Goal: Task Accomplishment & Management: Manage account settings

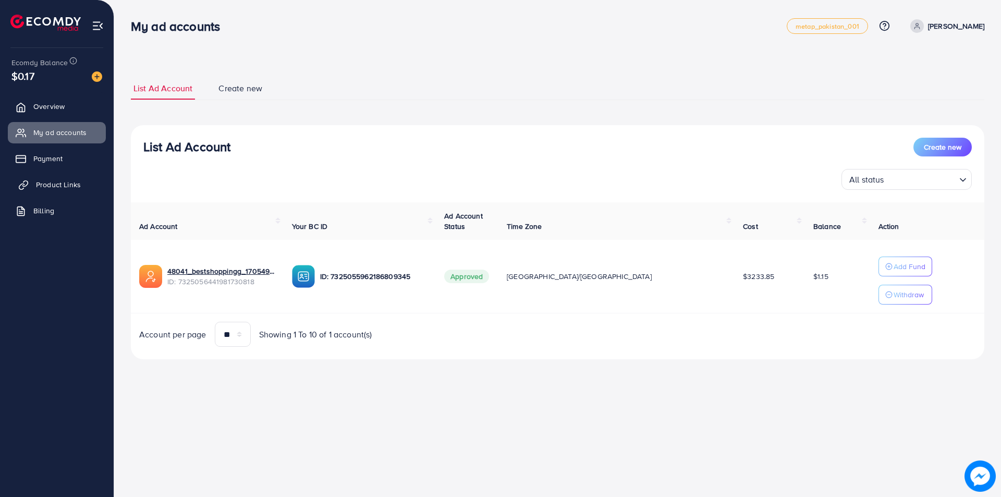
click at [58, 188] on span "Product Links" at bounding box center [58, 184] width 45 height 10
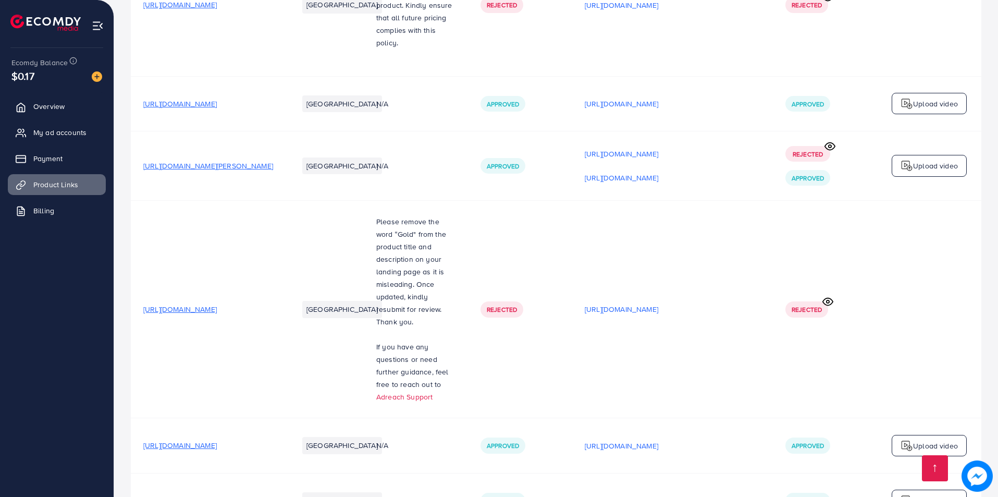
scroll to position [6179, 0]
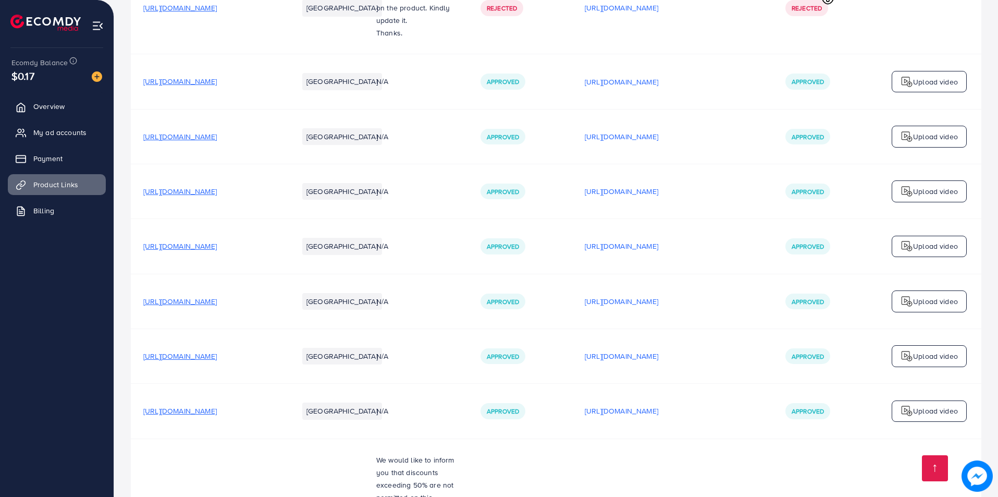
scroll to position [6179, 0]
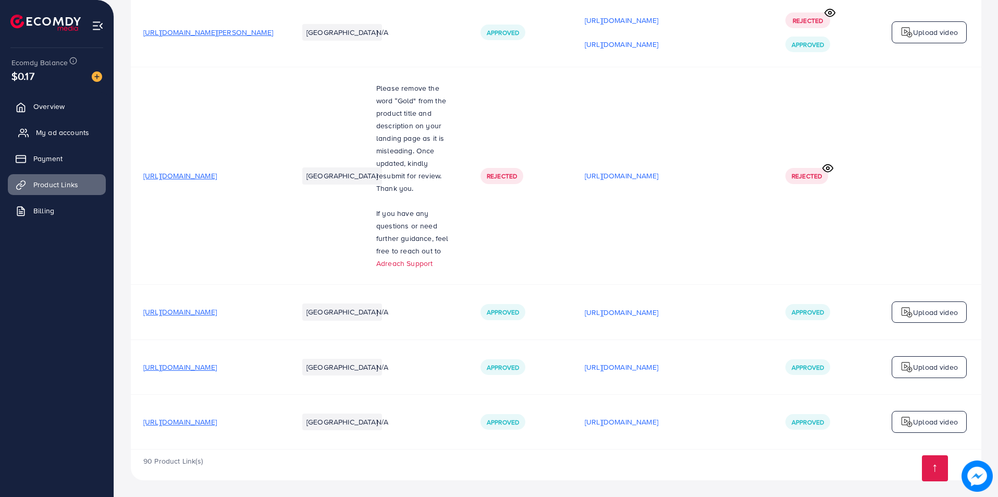
click at [60, 133] on span "My ad accounts" at bounding box center [62, 132] width 53 height 10
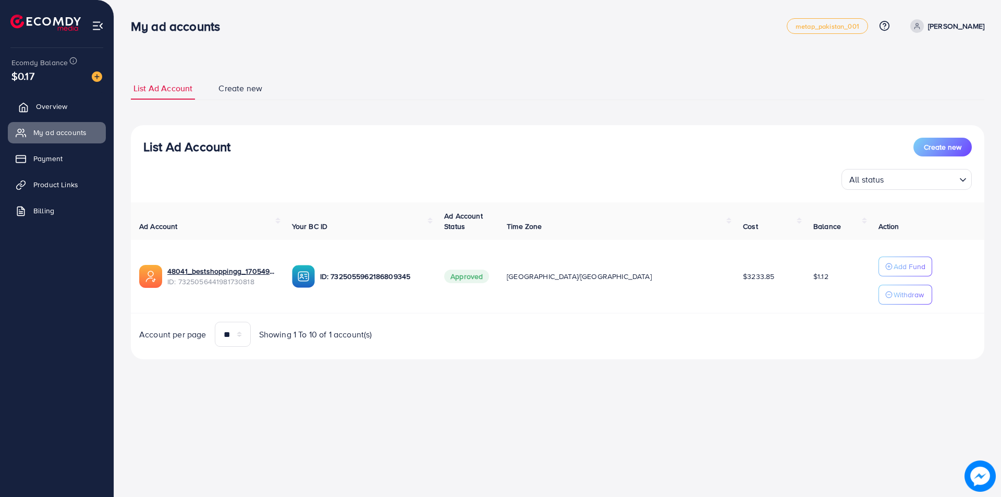
click at [53, 103] on span "Overview" at bounding box center [51, 106] width 31 height 10
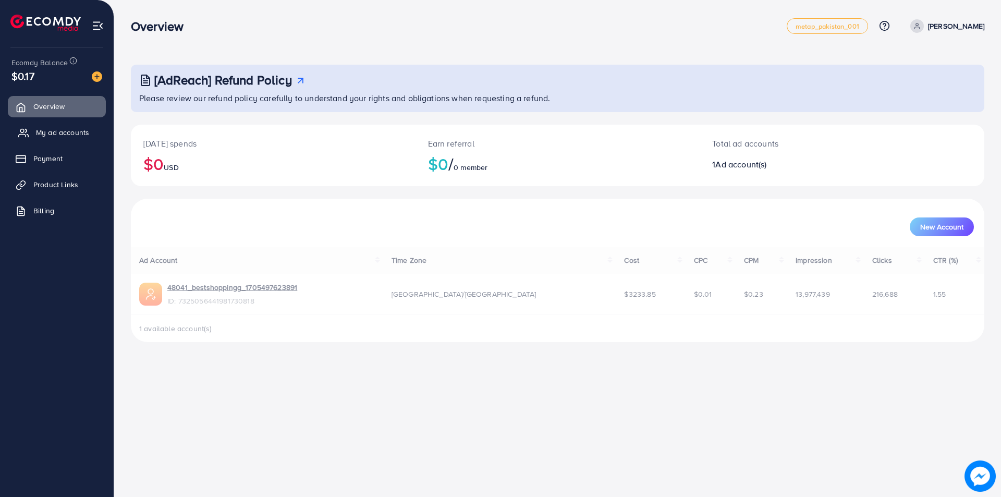
click at [42, 137] on span "My ad accounts" at bounding box center [62, 132] width 53 height 10
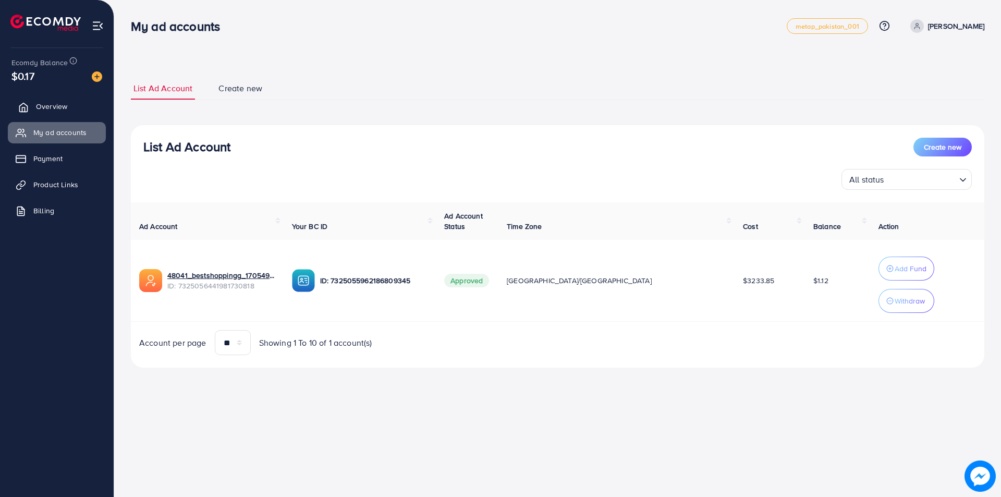
click at [80, 113] on link "Overview" at bounding box center [57, 106] width 98 height 21
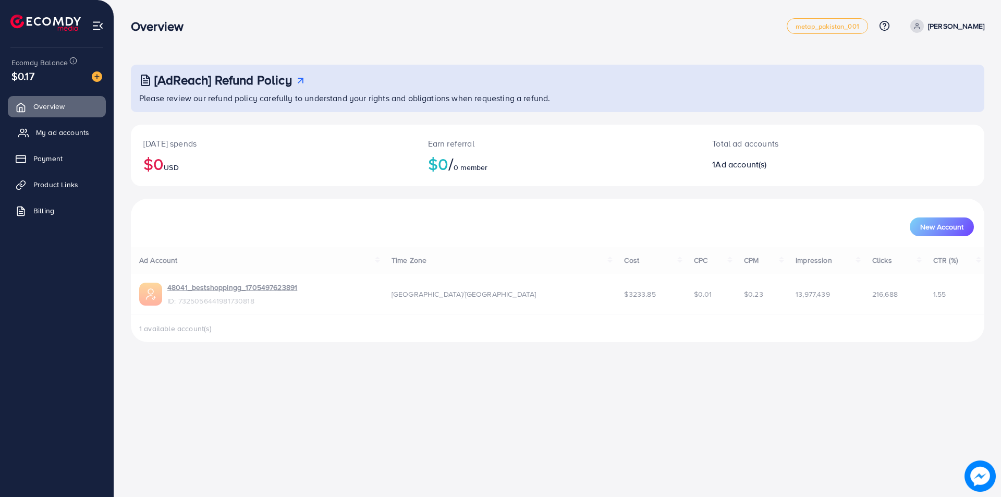
click at [60, 126] on link "My ad accounts" at bounding box center [57, 132] width 98 height 21
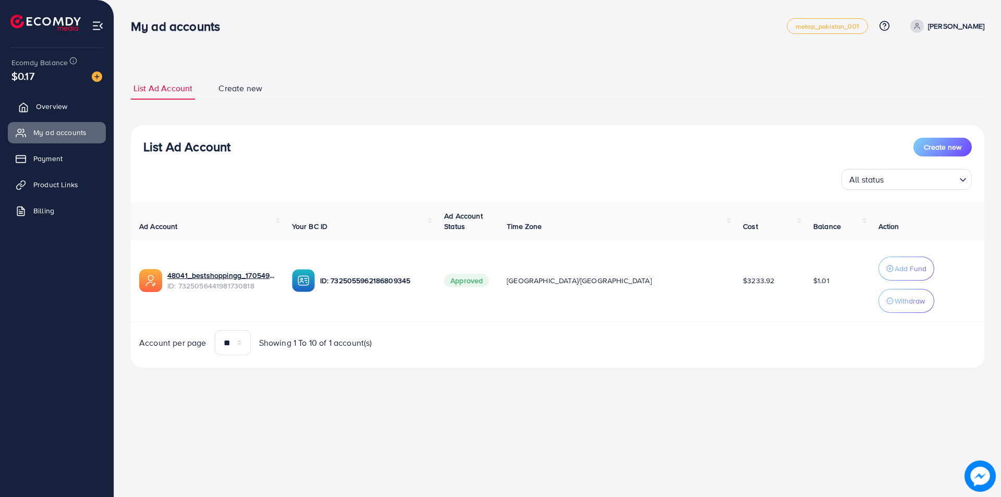
click at [59, 116] on link "Overview" at bounding box center [57, 106] width 98 height 21
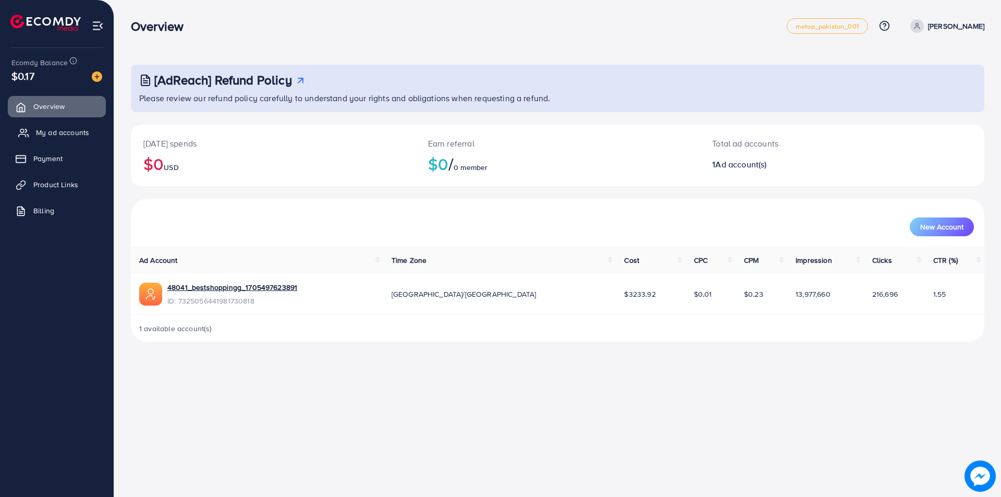
click at [50, 140] on link "My ad accounts" at bounding box center [57, 132] width 98 height 21
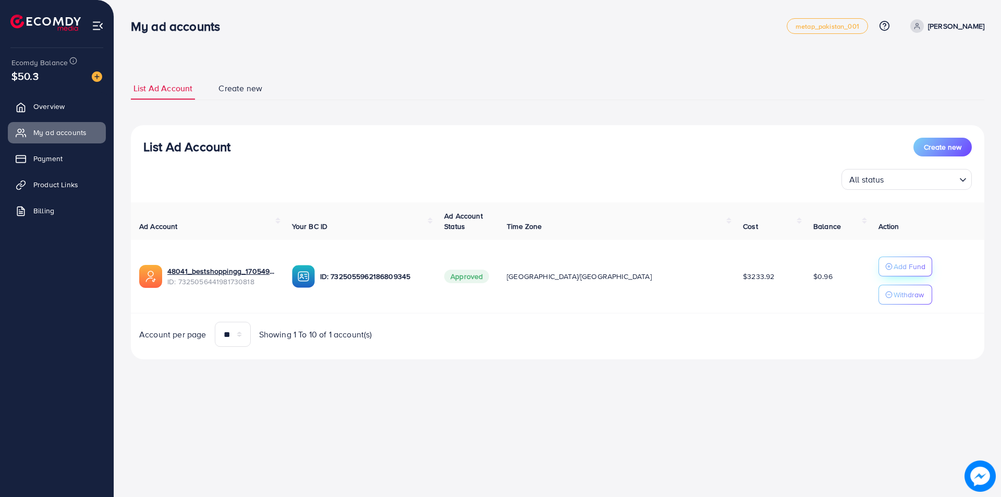
click at [893, 269] on p "Add Fund" at bounding box center [909, 266] width 32 height 13
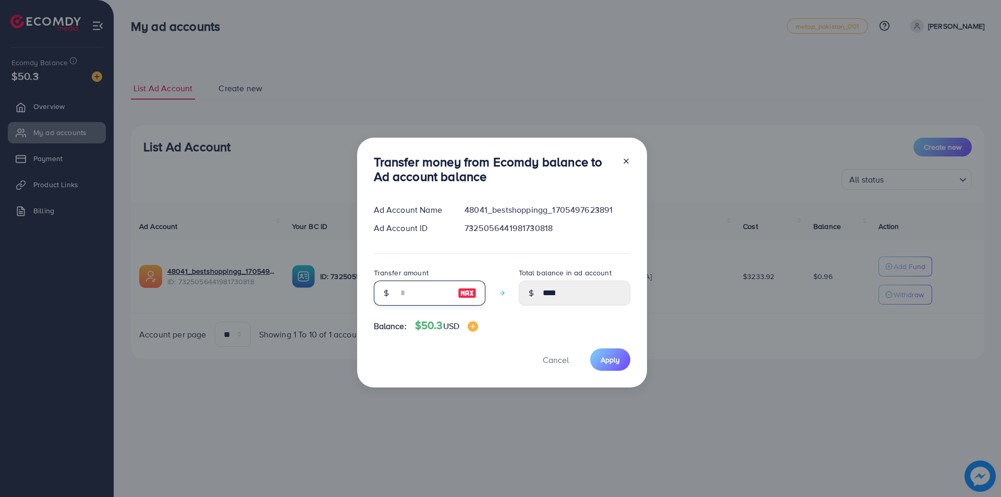
click at [435, 298] on input "number" at bounding box center [424, 292] width 52 height 25
type input "*"
type input "****"
type input "**"
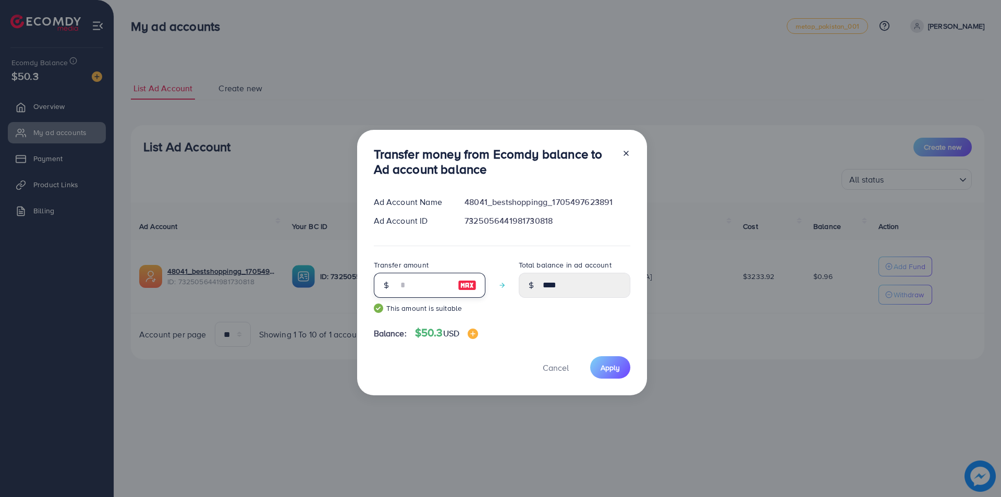
type input "*****"
type input "**"
click at [616, 366] on span "Apply" at bounding box center [609, 367] width 19 height 10
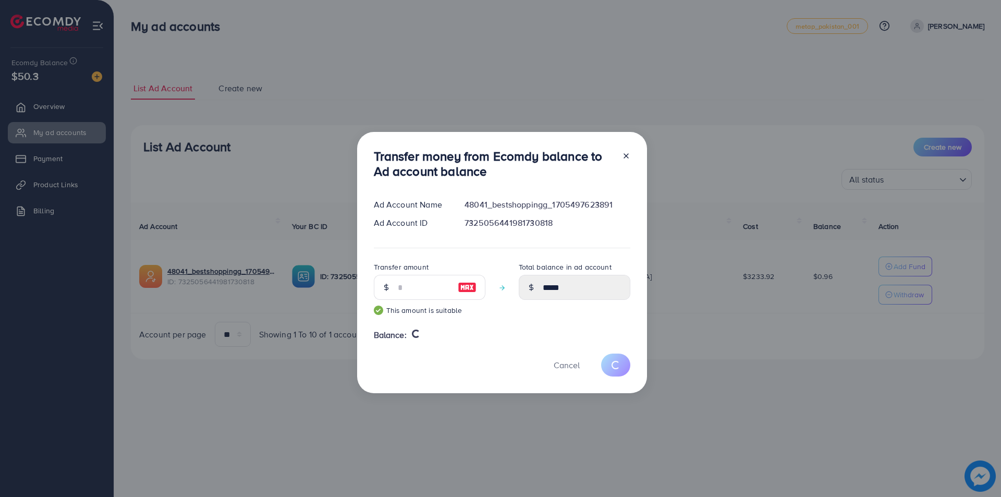
type input "****"
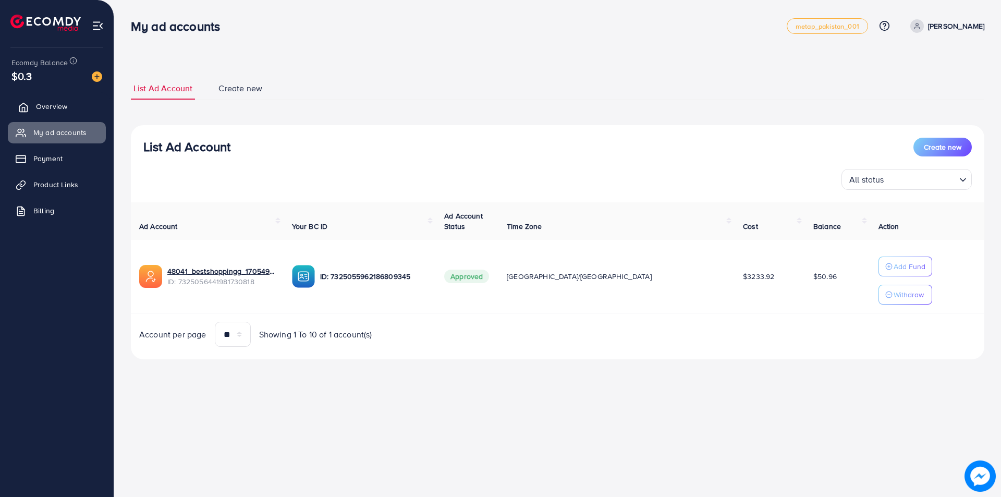
click at [50, 108] on span "Overview" at bounding box center [51, 106] width 31 height 10
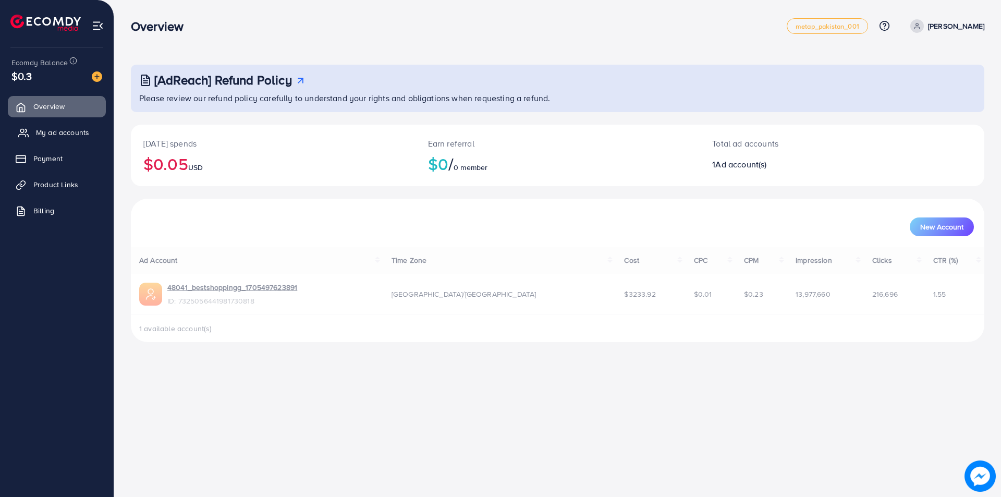
click at [45, 138] on span "My ad accounts" at bounding box center [62, 132] width 53 height 10
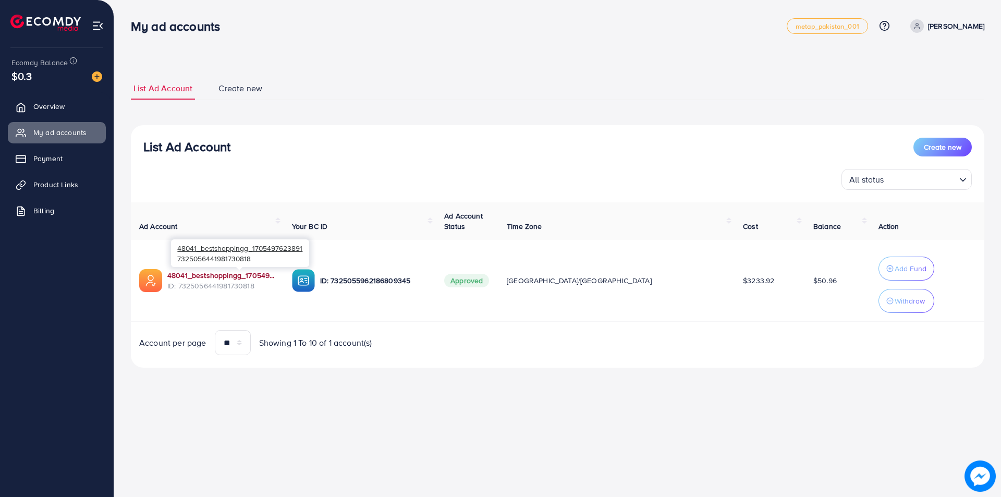
click at [184, 274] on link "48041_bestshoppingg_1705497623891" at bounding box center [221, 275] width 108 height 10
click at [52, 105] on span "Overview" at bounding box center [51, 106] width 31 height 10
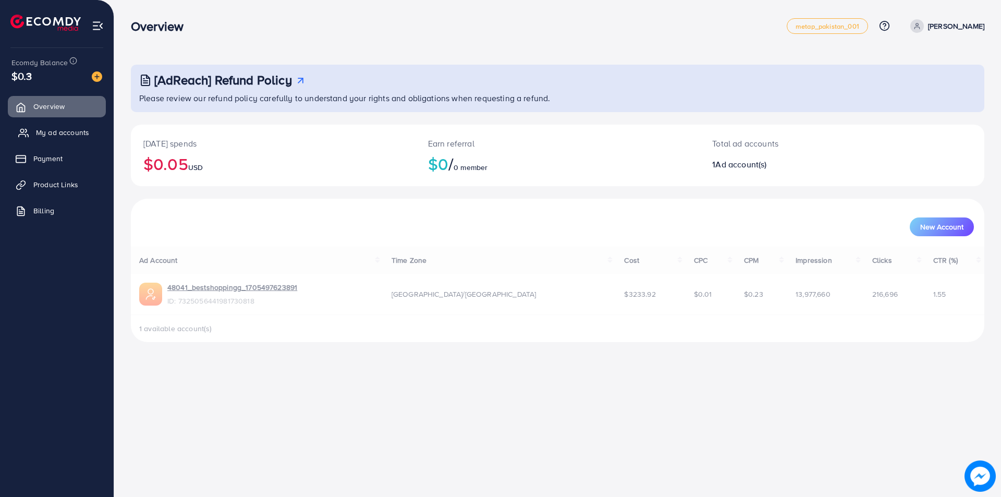
click at [47, 135] on span "My ad accounts" at bounding box center [62, 132] width 53 height 10
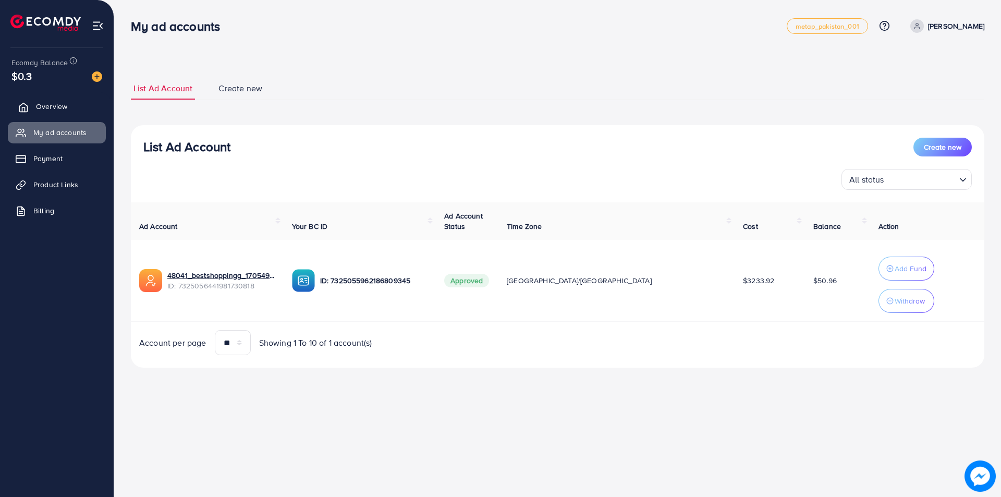
click at [59, 108] on span "Overview" at bounding box center [51, 106] width 31 height 10
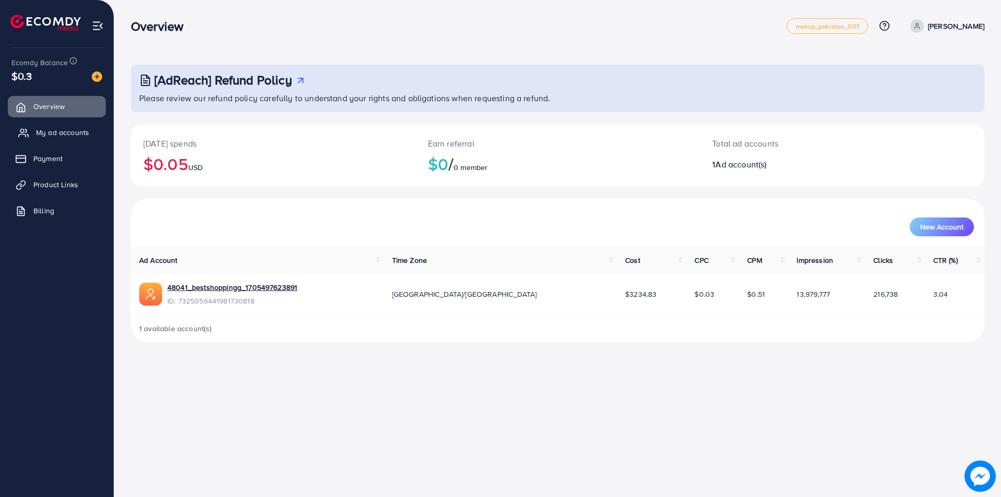
click at [55, 132] on span "My ad accounts" at bounding box center [62, 132] width 53 height 10
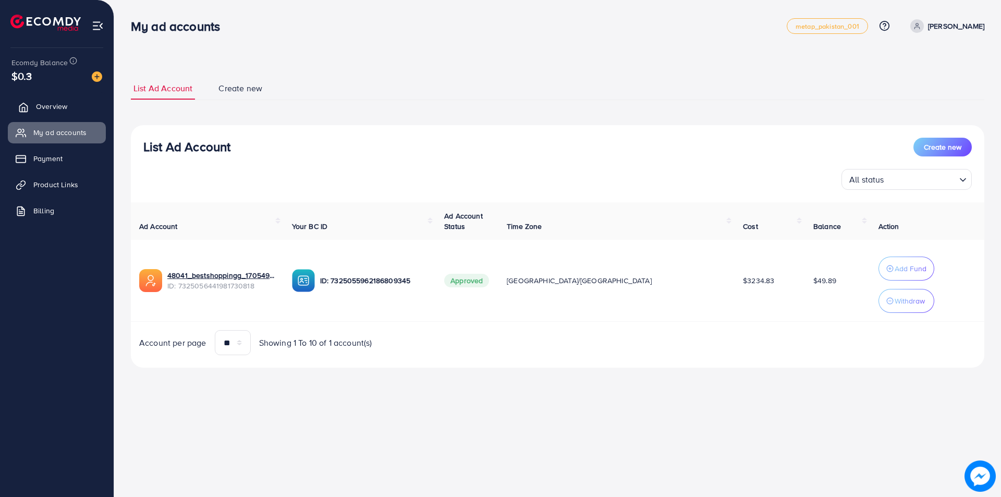
click at [57, 107] on span "Overview" at bounding box center [51, 106] width 31 height 10
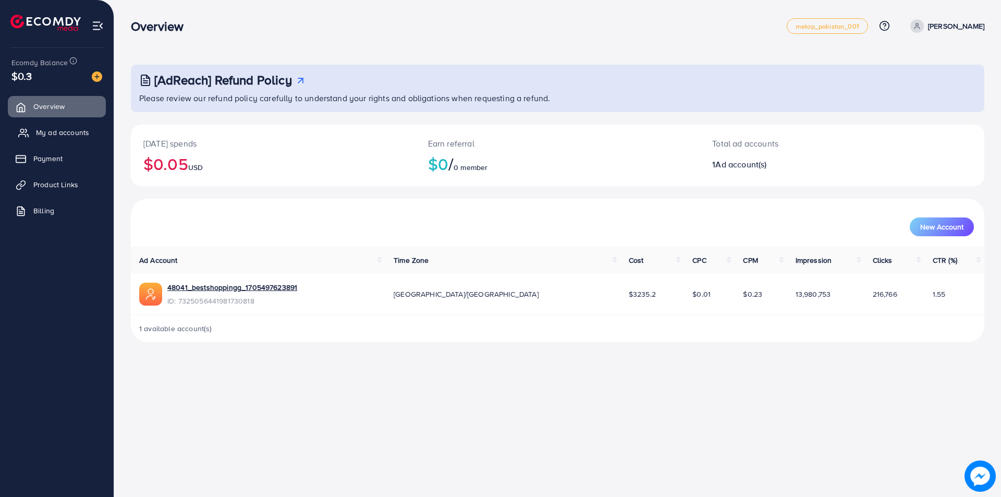
click at [52, 131] on span "My ad accounts" at bounding box center [62, 132] width 53 height 10
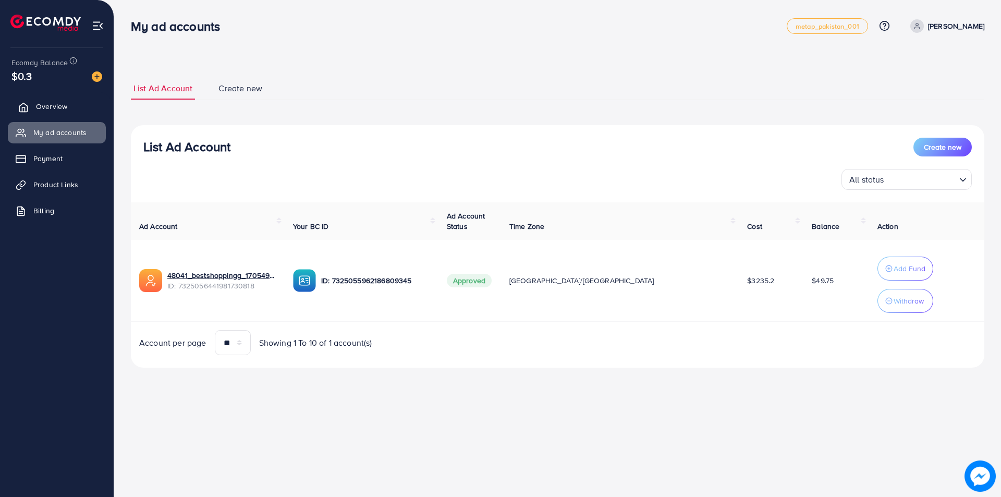
click at [40, 107] on span "Overview" at bounding box center [51, 106] width 31 height 10
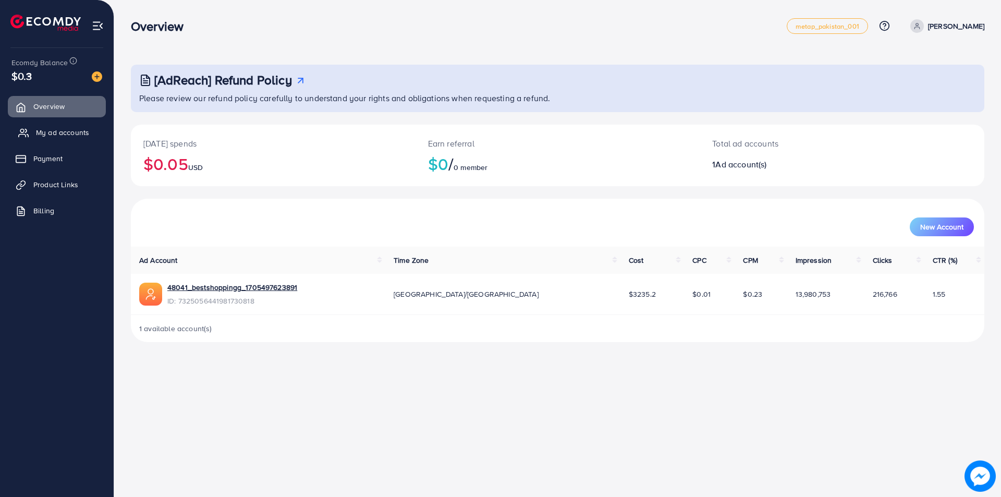
click at [46, 132] on span "My ad accounts" at bounding box center [62, 132] width 53 height 10
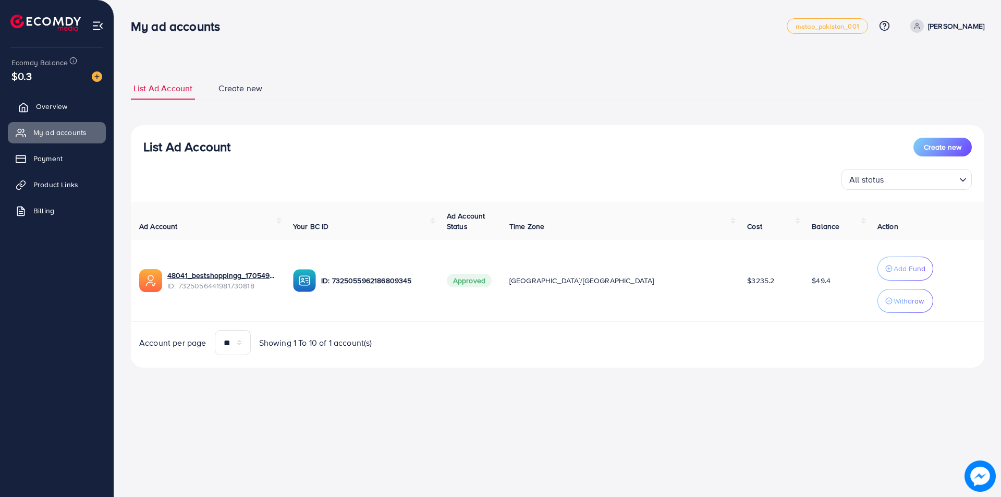
click at [70, 104] on link "Overview" at bounding box center [57, 106] width 98 height 21
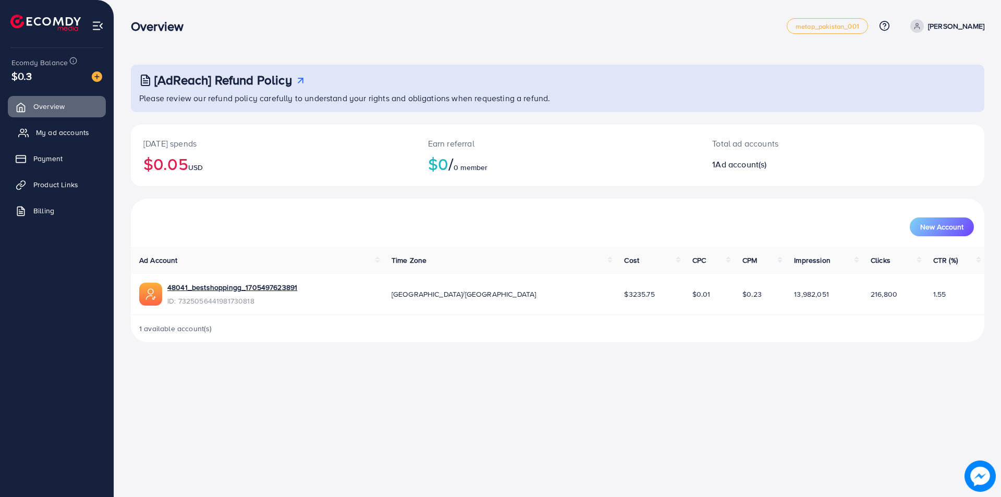
click at [58, 130] on span "My ad accounts" at bounding box center [62, 132] width 53 height 10
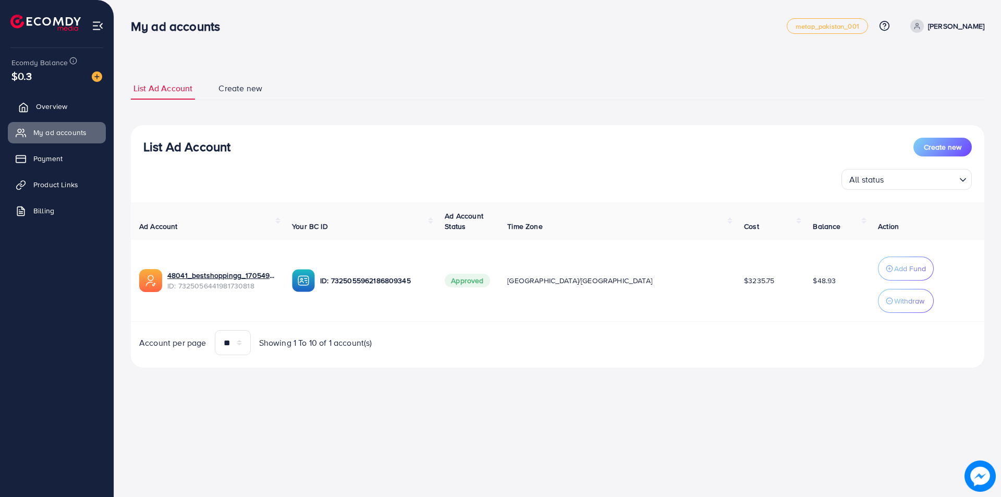
click at [34, 107] on link "Overview" at bounding box center [57, 106] width 98 height 21
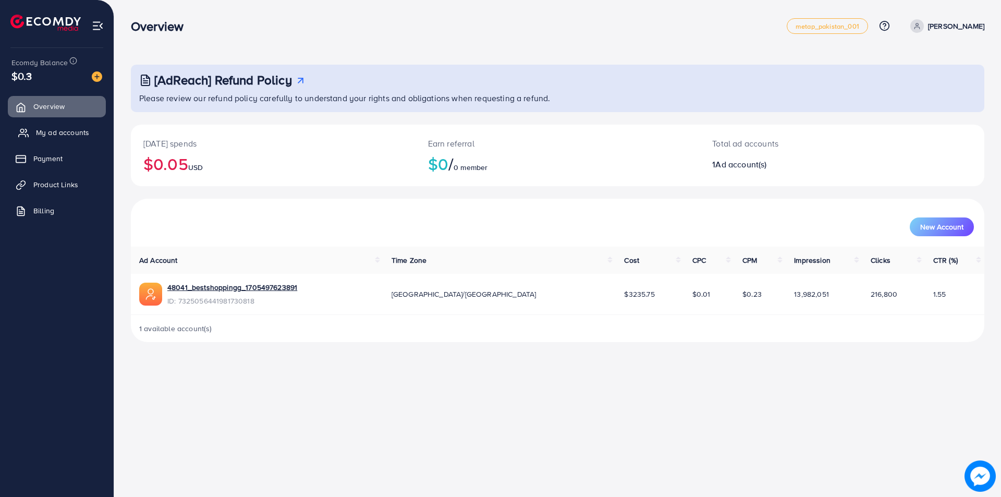
click at [36, 127] on span "My ad accounts" at bounding box center [62, 132] width 53 height 10
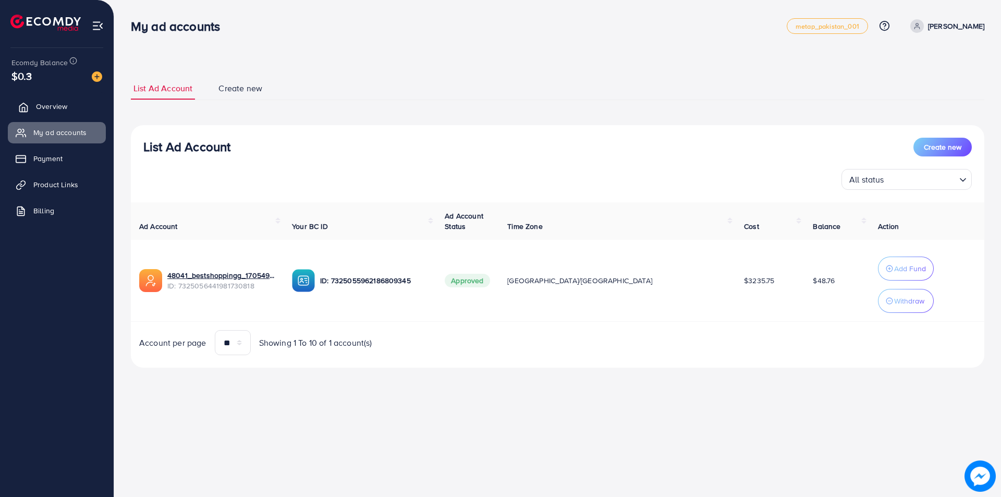
click at [75, 105] on link "Overview" at bounding box center [57, 106] width 98 height 21
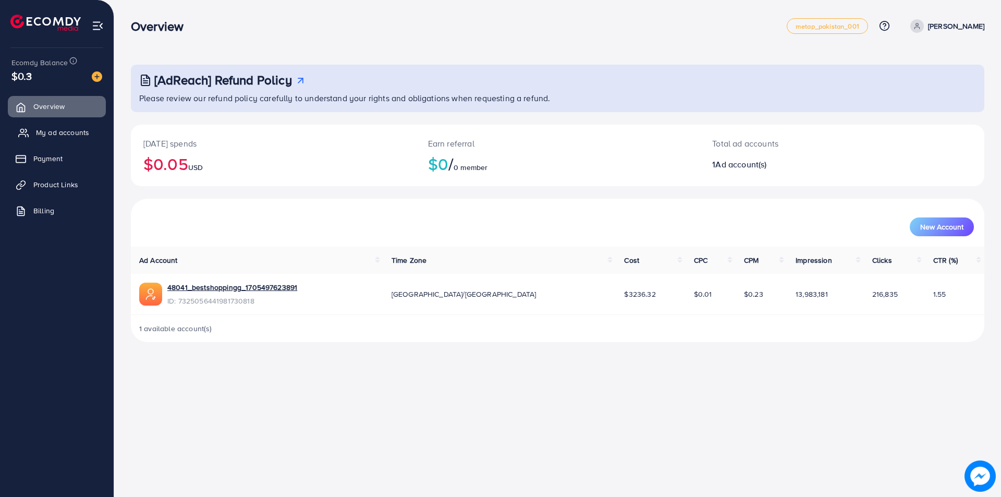
click at [54, 134] on span "My ad accounts" at bounding box center [62, 132] width 53 height 10
